Goal: Book appointment/travel/reservation

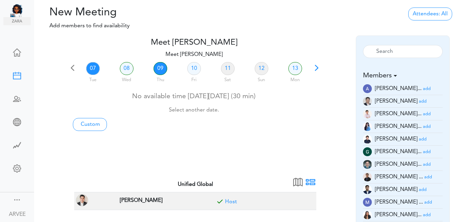
click at [160, 68] on link "09" at bounding box center [161, 68] width 14 height 13
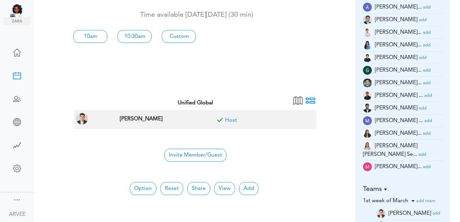
scroll to position [100, 0]
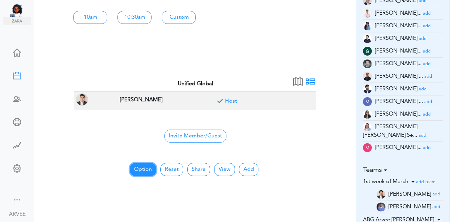
click at [136, 172] on button "Option" at bounding box center [143, 169] width 27 height 13
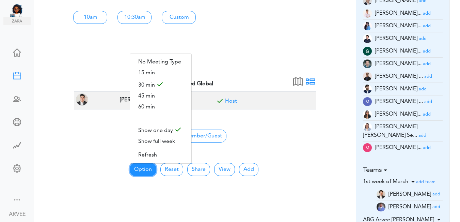
click at [136, 172] on button "Option" at bounding box center [143, 169] width 27 height 13
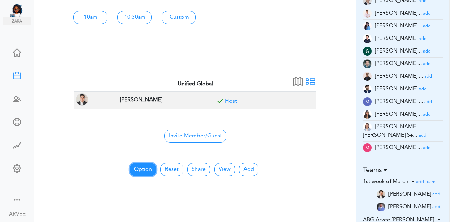
click at [137, 170] on button "Option" at bounding box center [143, 169] width 27 height 13
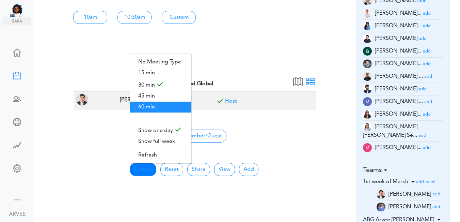
click at [144, 108] on span "60 min" at bounding box center [160, 107] width 61 height 11
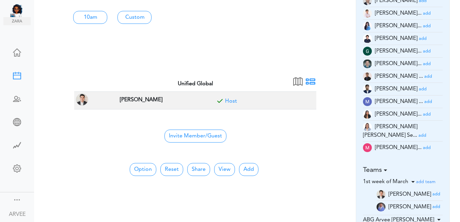
click at [423, 27] on small "add" at bounding box center [427, 26] width 8 height 4
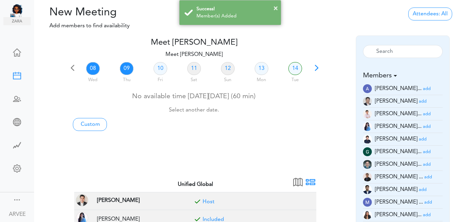
click at [125, 72] on link "09" at bounding box center [127, 68] width 14 height 13
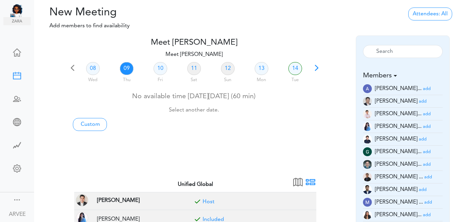
click at [125, 67] on link "09" at bounding box center [127, 68] width 14 height 13
click at [88, 123] on link "Custom" at bounding box center [90, 124] width 34 height 13
type input "Meet [PERSON_NAME]"
type input "[URL][DOMAIN_NAME][SECURITY_DATA]"
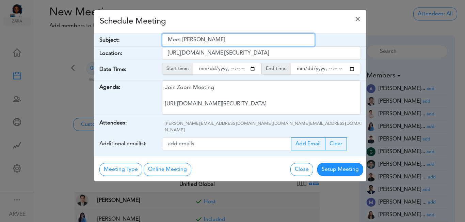
click at [169, 41] on input "Meet [PERSON_NAME]" at bounding box center [238, 39] width 153 height 13
drag, startPoint x: 169, startPoint y: 41, endPoint x: 225, endPoint y: 38, distance: 55.9
click at [225, 38] on input "Meet [PERSON_NAME]" at bounding box center [238, 39] width 153 height 13
paste input "[Client Call] [PERSON_NAME] - 2024 Tax Return Results"
type input "[Client Call] [PERSON_NAME] - 2024 Tax Return Results"
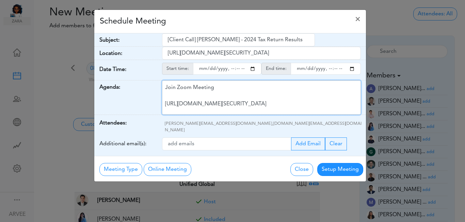
click at [229, 98] on div "Join Zoom Meeting [URL][DOMAIN_NAME][SECURITY_DATA] Meeting ID: 9174257685 Pass…" at bounding box center [261, 97] width 199 height 34
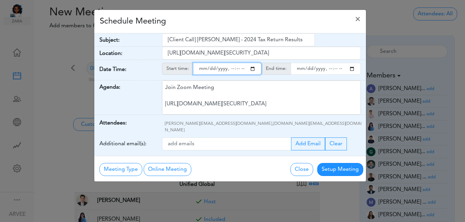
click at [253, 69] on input "starttime" at bounding box center [227, 69] width 68 height 12
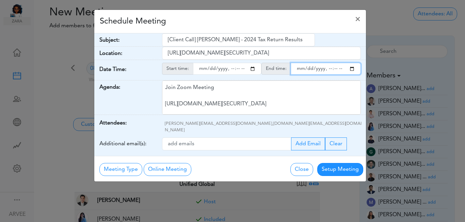
type input "[DATE]T15:47"
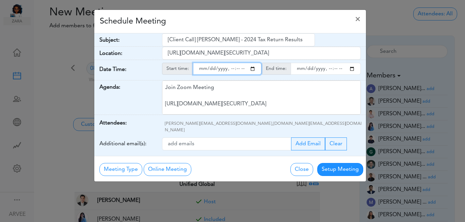
click at [351, 67] on input "endtime" at bounding box center [326, 69] width 70 height 12
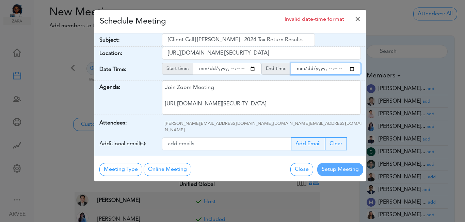
click at [351, 67] on input "endtime" at bounding box center [326, 69] width 70 height 12
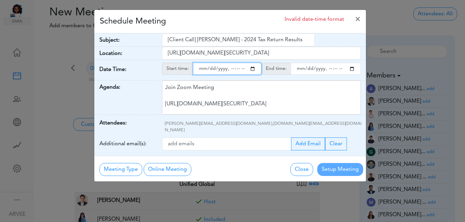
type input "[DATE]T16:47"
click at [236, 69] on input "starttime" at bounding box center [227, 69] width 68 height 12
type input "[DATE]T15:00"
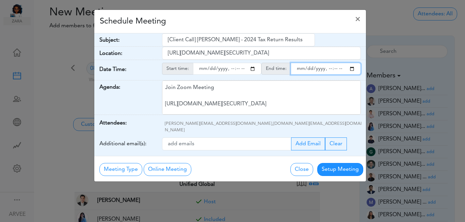
click at [334, 68] on input "endtime" at bounding box center [326, 69] width 70 height 12
type input "[DATE]T16:00"
click at [295, 21] on div "Schedule Meeting ×" at bounding box center [230, 22] width 272 height 24
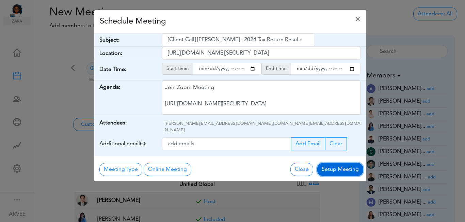
click at [333, 164] on button "Setup Meeting" at bounding box center [341, 169] width 46 height 13
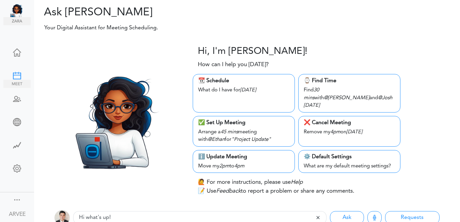
click at [13, 72] on div at bounding box center [16, 75] width 27 height 7
